Goal: Information Seeking & Learning: Learn about a topic

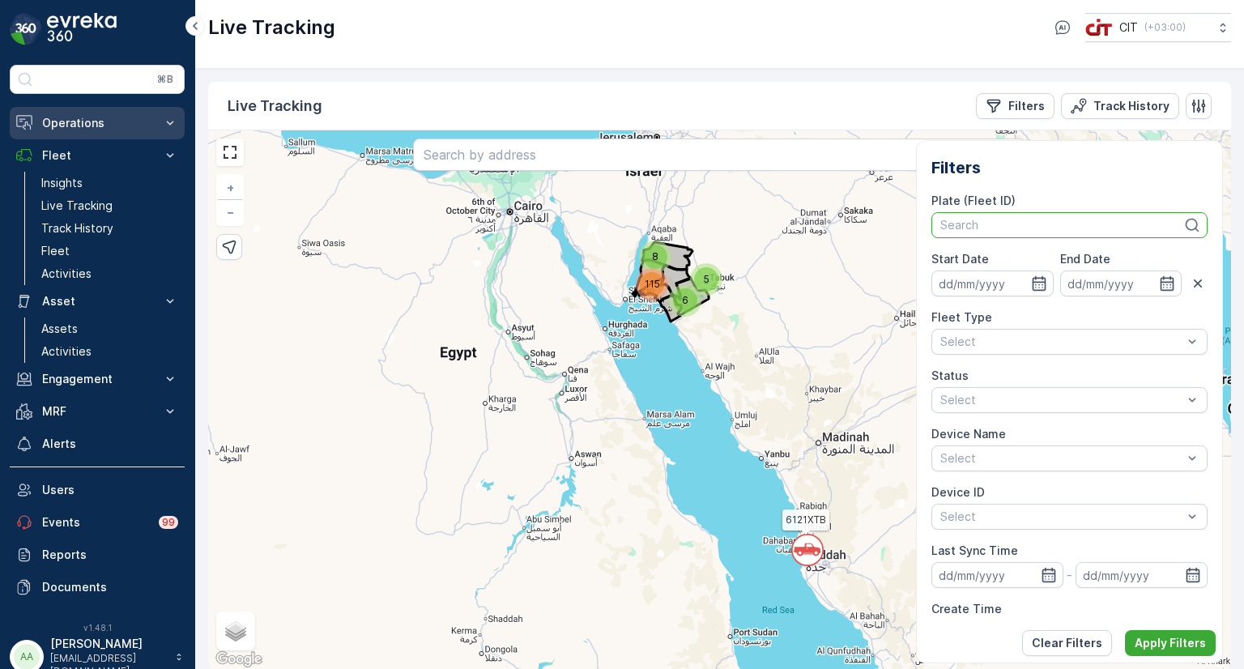
click at [84, 125] on p "Operations" at bounding box center [97, 123] width 110 height 16
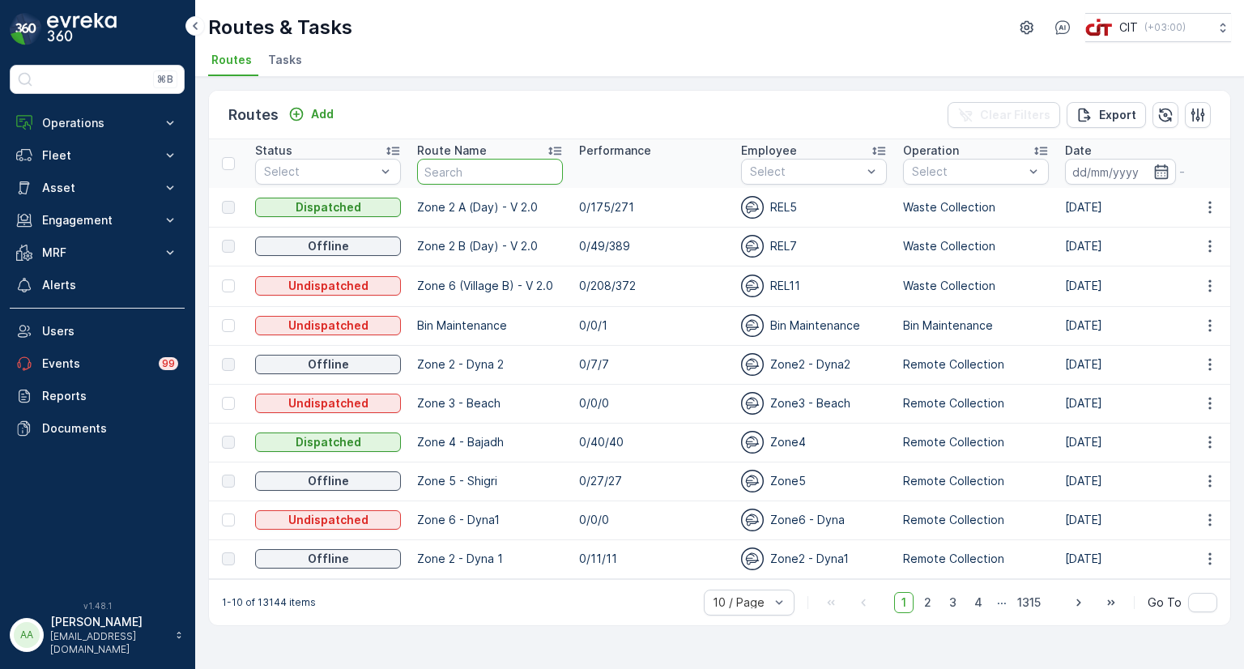
click at [439, 163] on input "text" at bounding box center [490, 172] width 146 height 26
type input "pio"
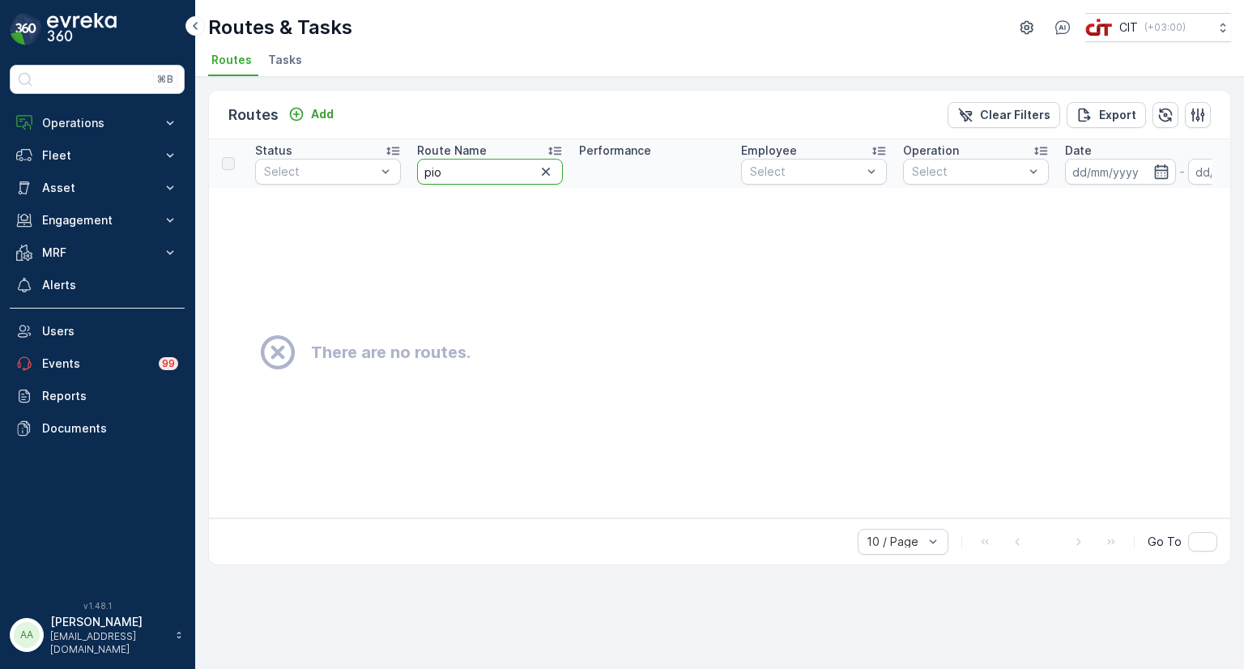
click at [460, 171] on input "pio" at bounding box center [490, 172] width 146 height 26
type input "pilo"
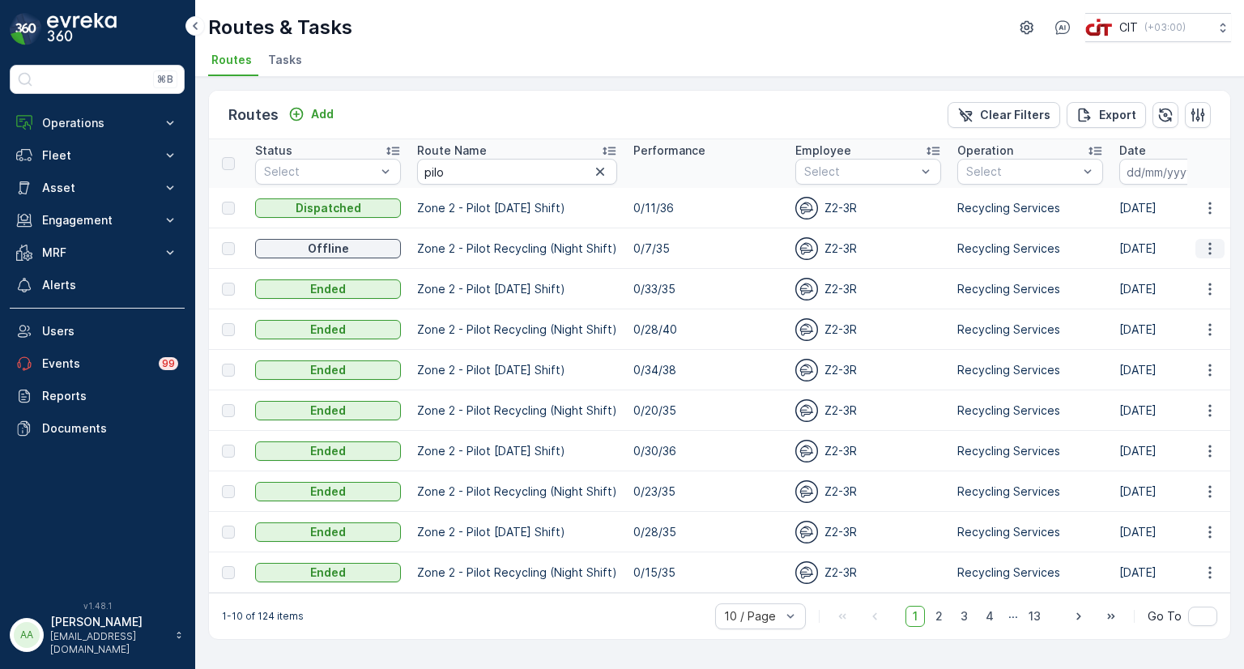
click at [1212, 250] on icon "button" at bounding box center [1210, 249] width 16 height 16
click at [1170, 270] on span "See More Details" at bounding box center [1172, 271] width 94 height 16
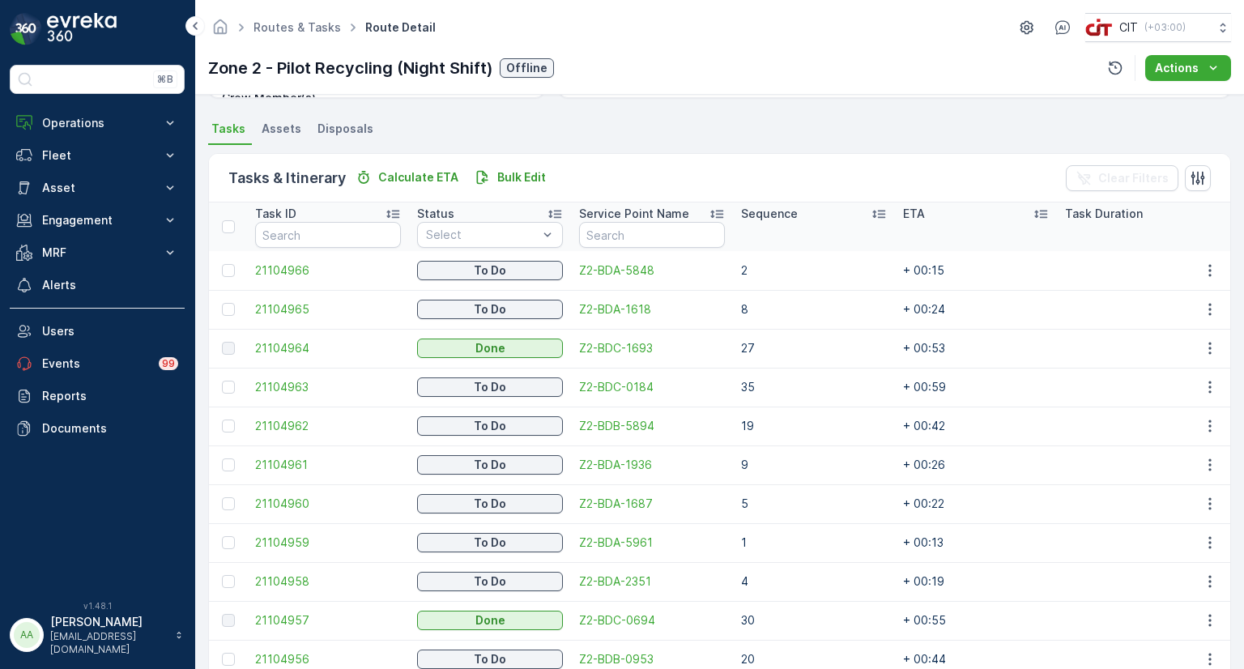
scroll to position [340, 0]
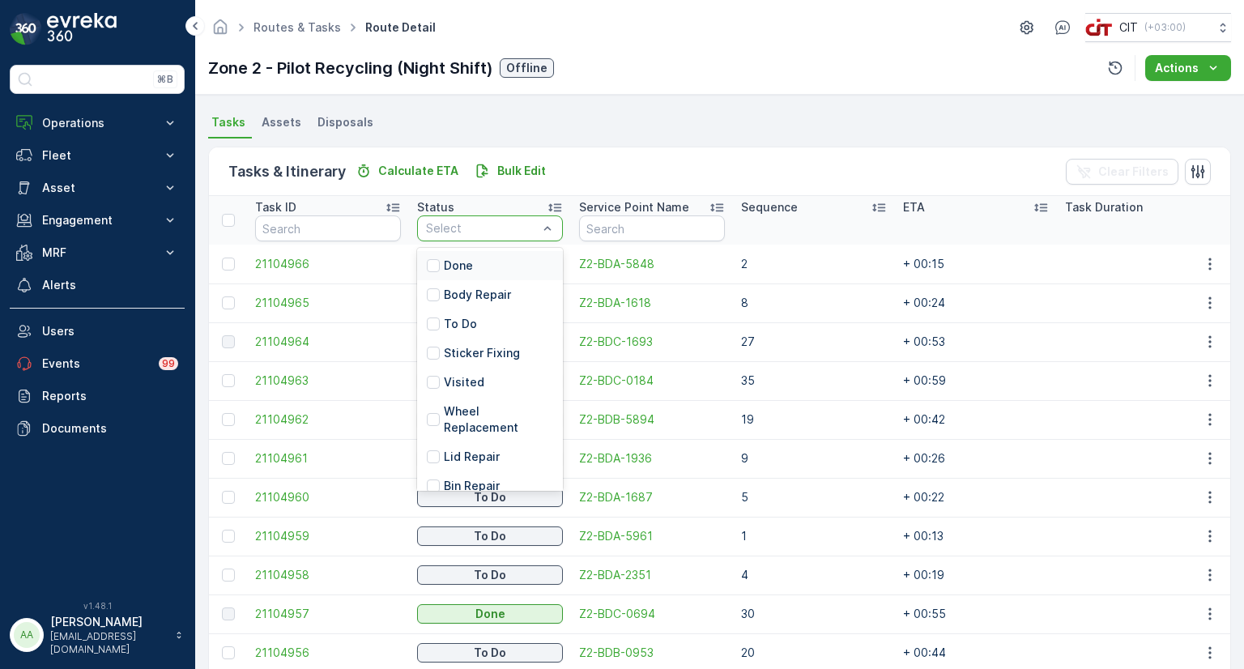
click at [512, 226] on div at bounding box center [481, 228] width 115 height 13
click at [437, 262] on div at bounding box center [433, 265] width 13 height 13
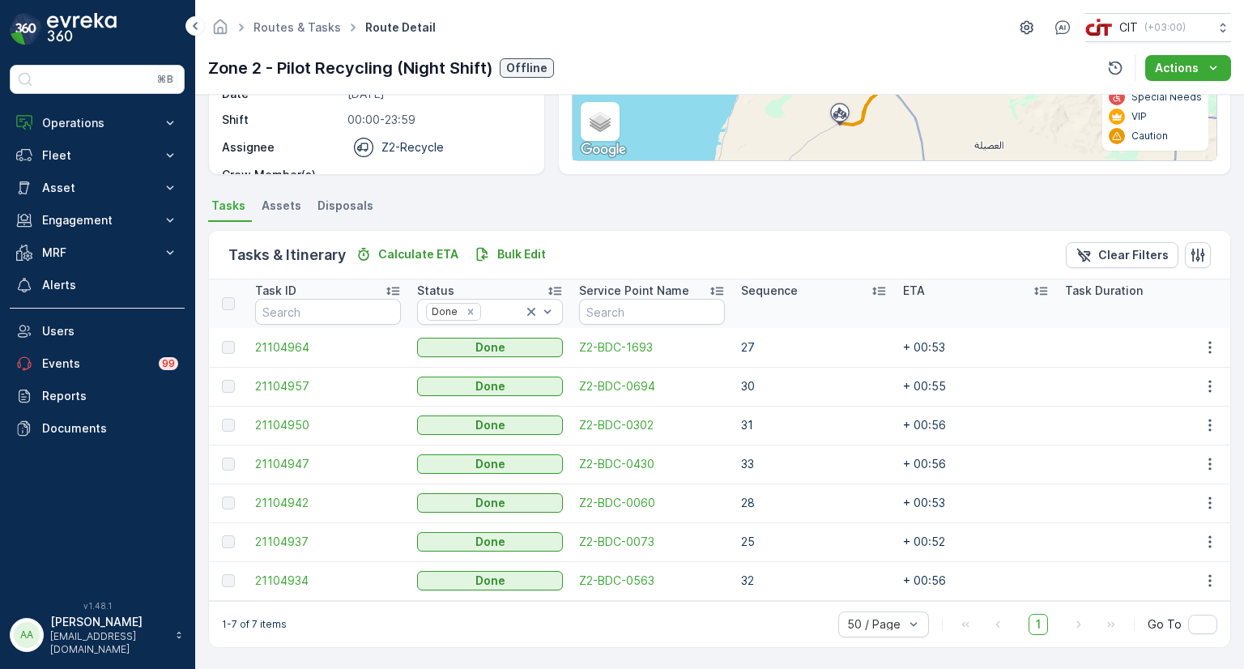
scroll to position [262, 0]
click at [283, 339] on span "21104964" at bounding box center [328, 347] width 146 height 16
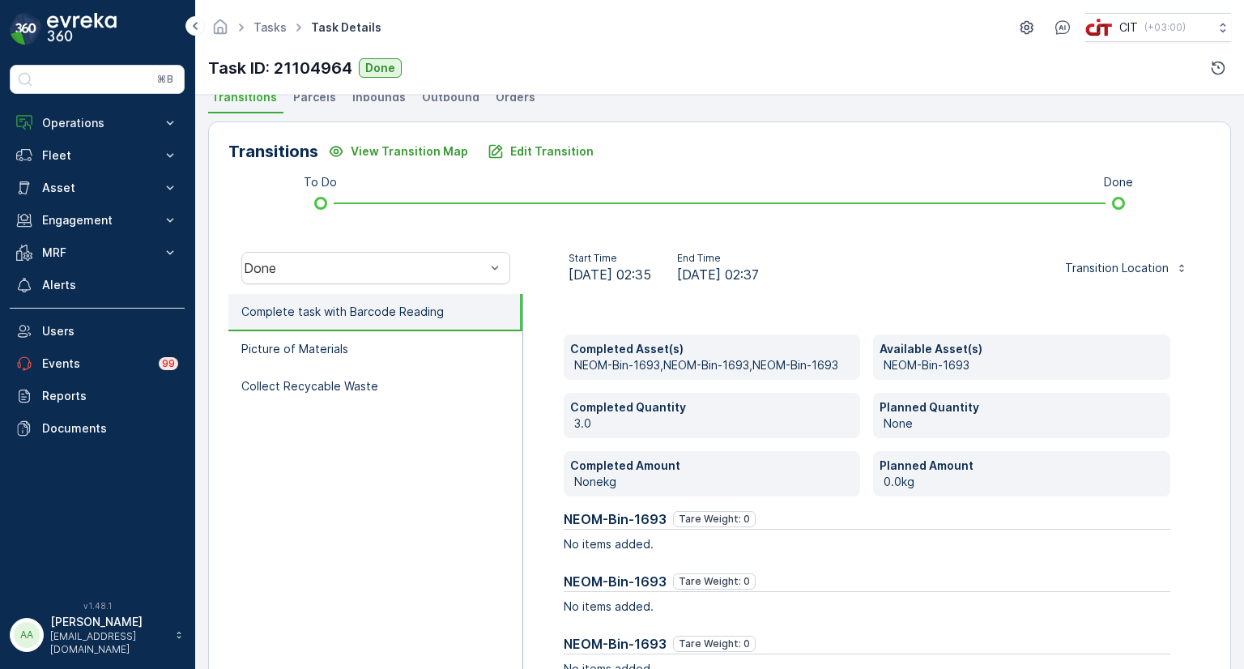
scroll to position [450, 0]
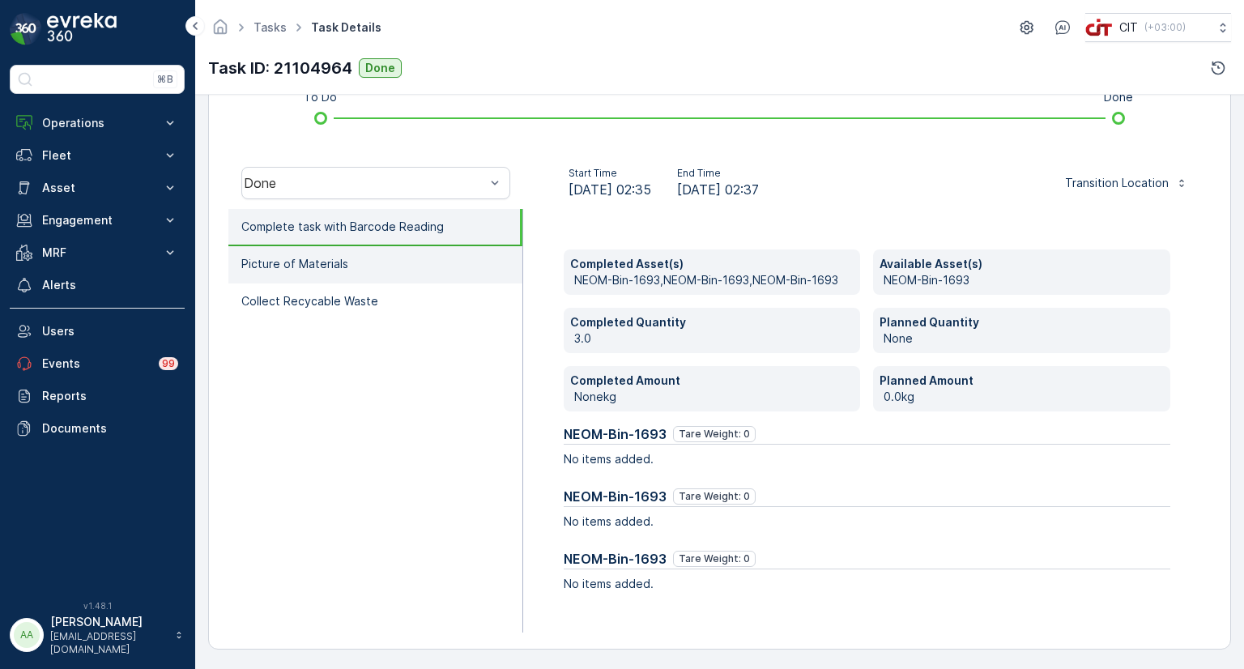
click at [295, 271] on li "Picture of Materials" at bounding box center [375, 264] width 294 height 37
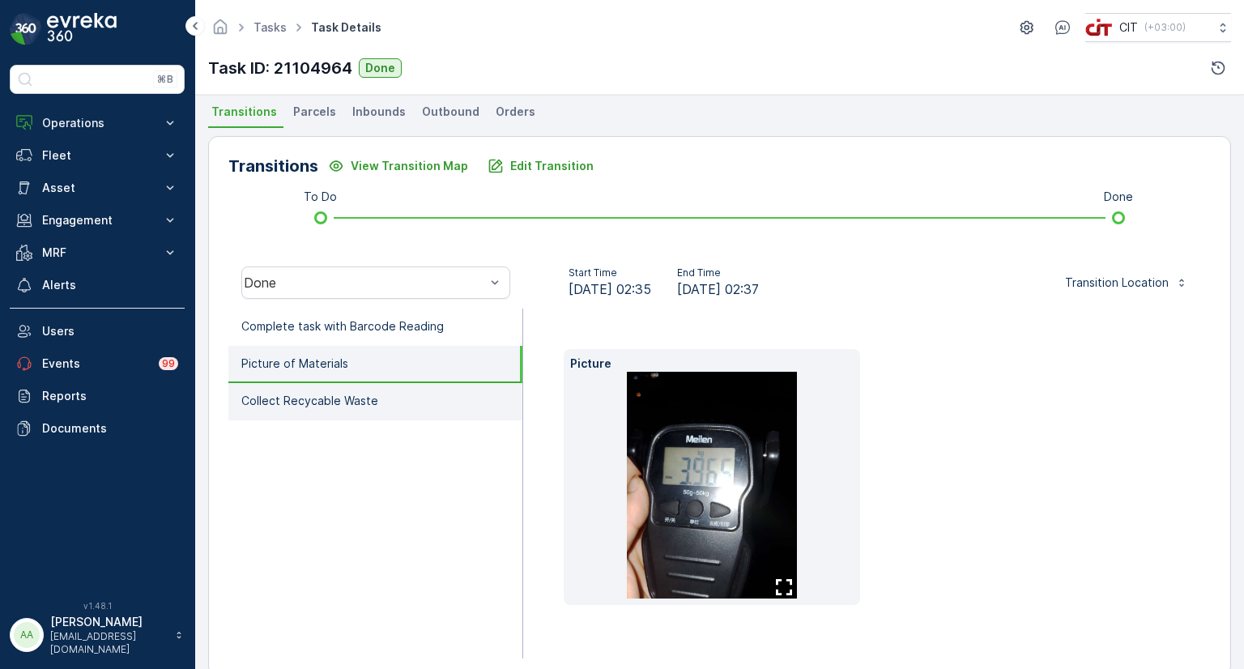
click at [309, 398] on p "Collect Recycable Waste" at bounding box center [309, 401] width 137 height 16
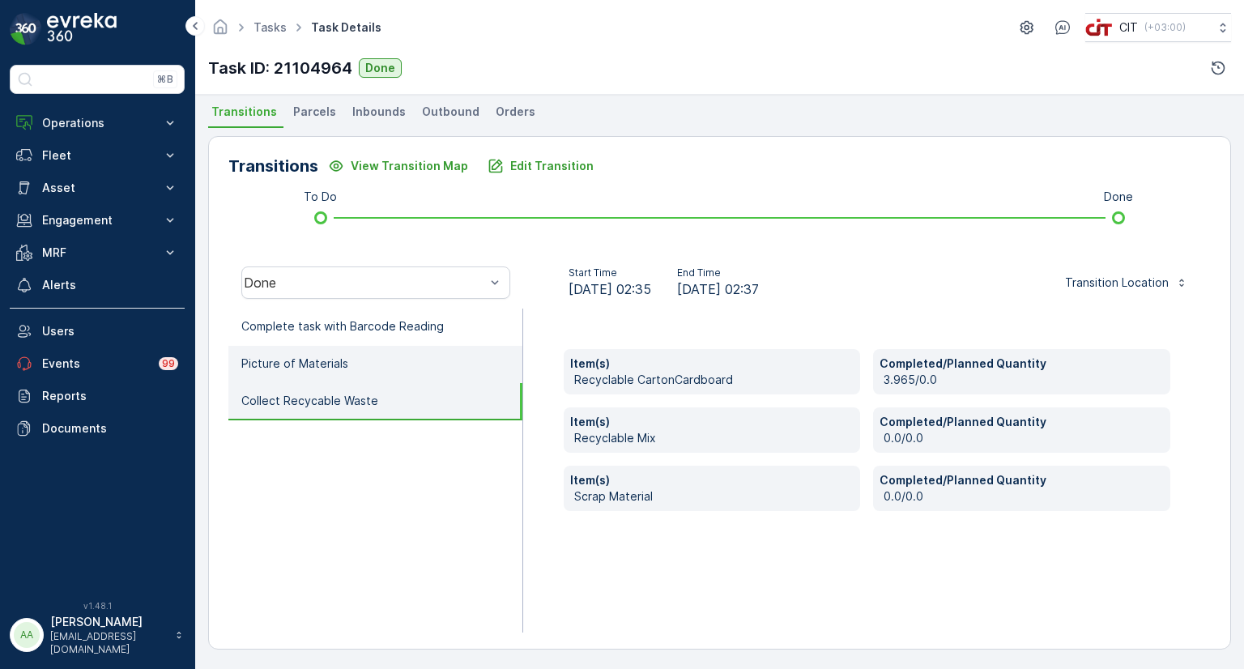
click at [330, 352] on li "Picture of Materials" at bounding box center [375, 364] width 294 height 37
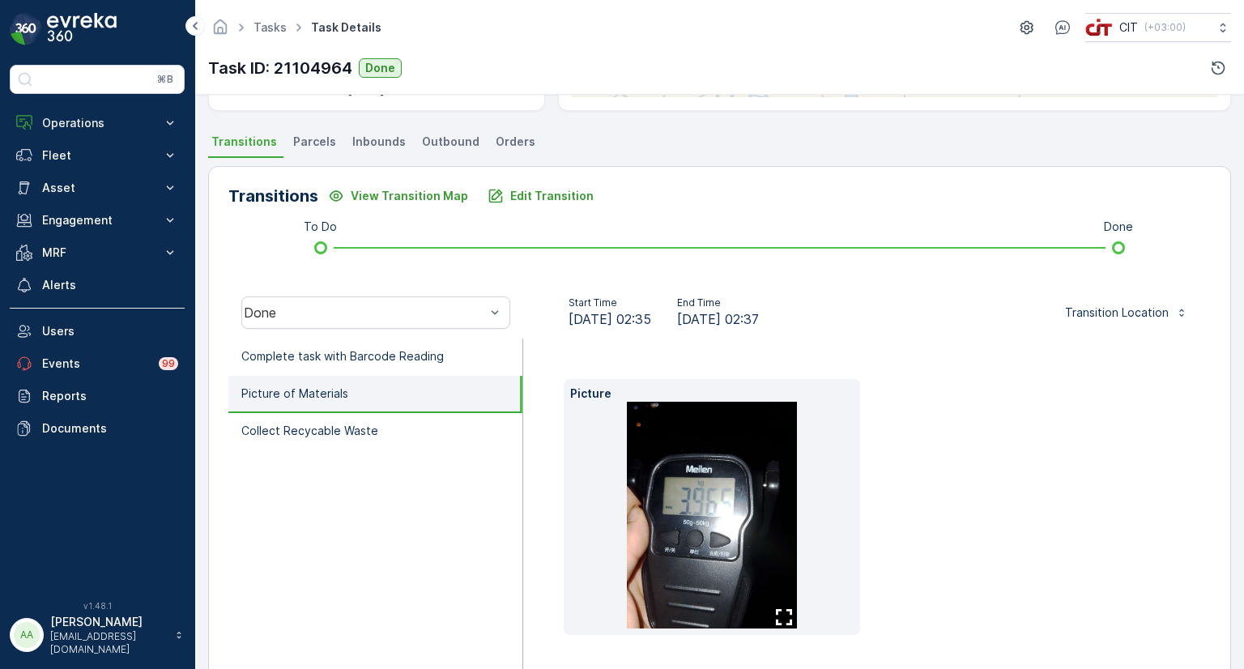
scroll to position [377, 0]
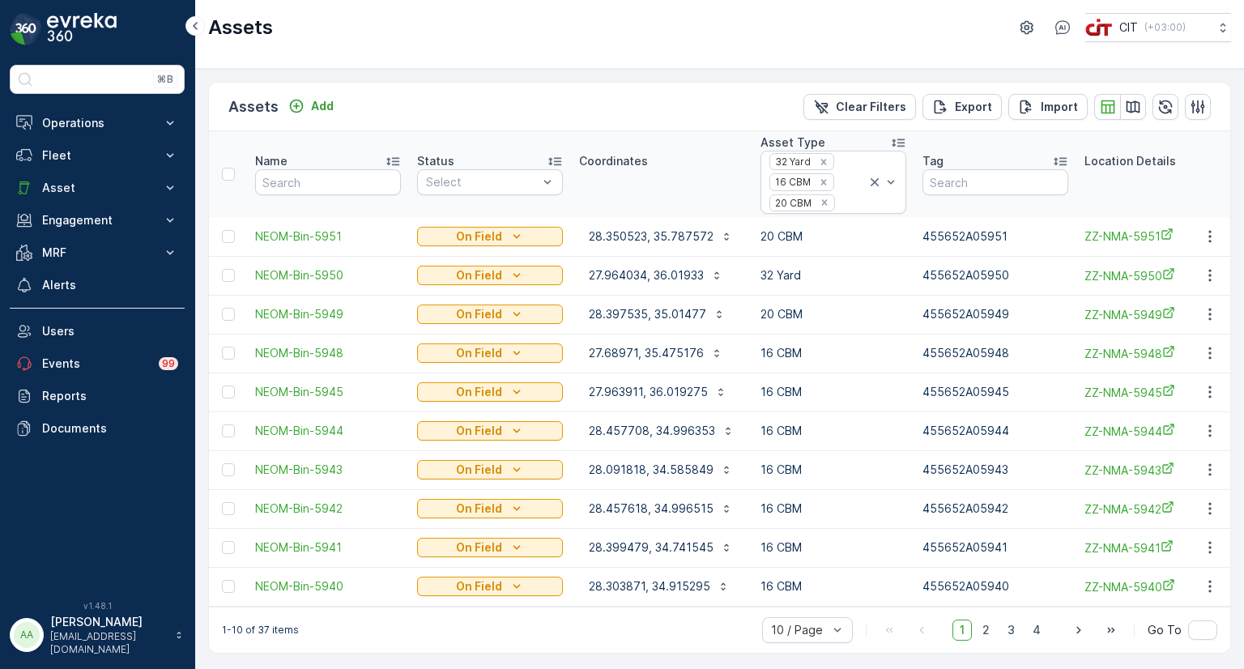
click at [55, 117] on p "Operations" at bounding box center [97, 123] width 110 height 16
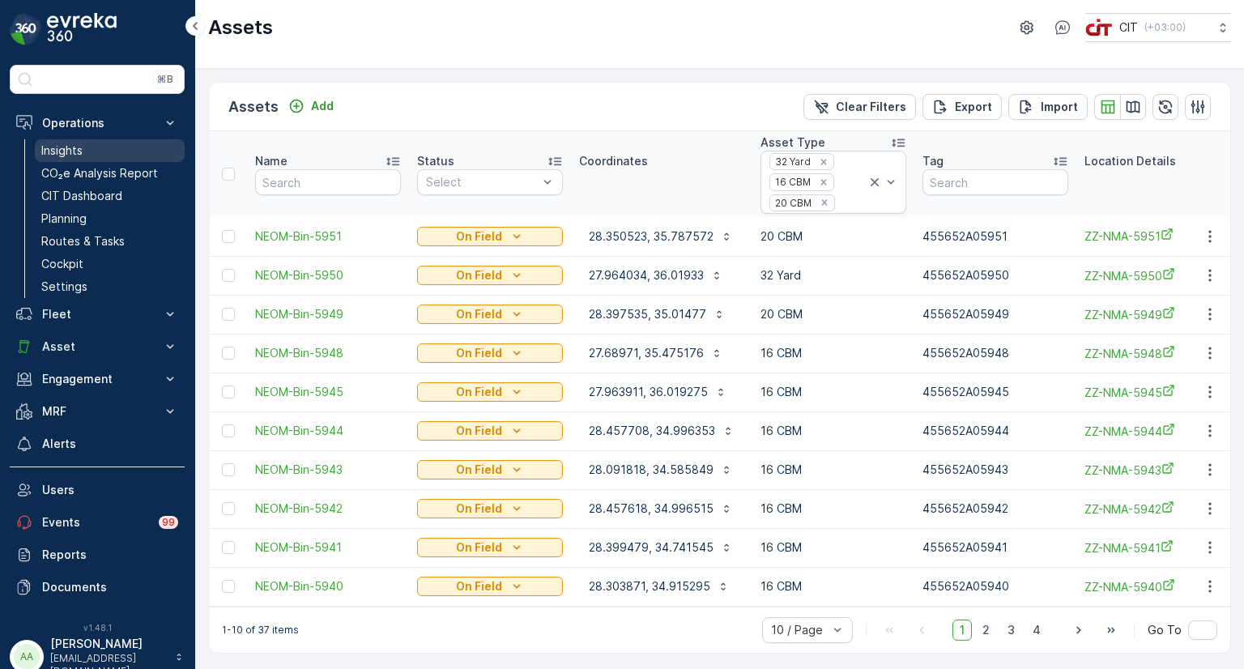
click at [78, 153] on p "Insights" at bounding box center [61, 151] width 41 height 16
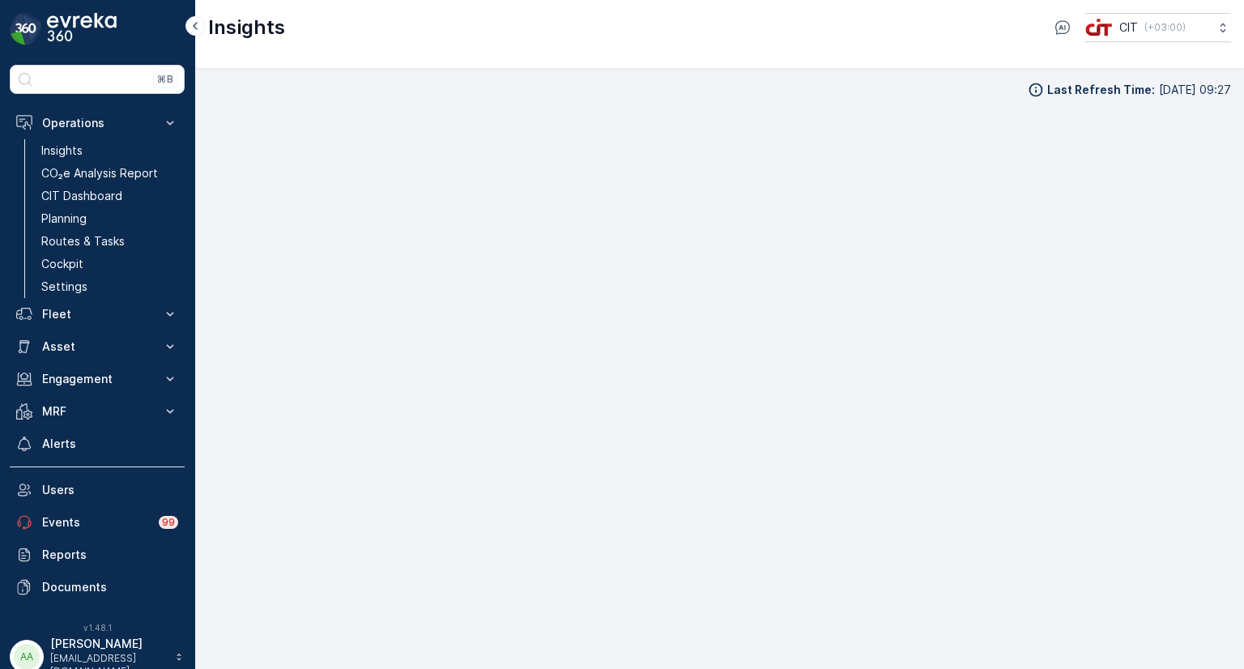
scroll to position [13, 0]
